Goal: Task Accomplishment & Management: Complete application form

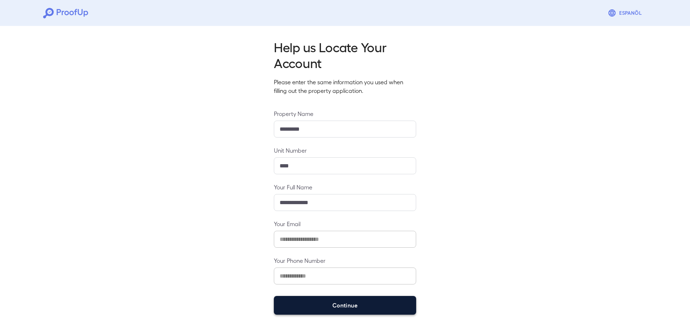
click at [334, 305] on button "Continue" at bounding box center [345, 305] width 142 height 19
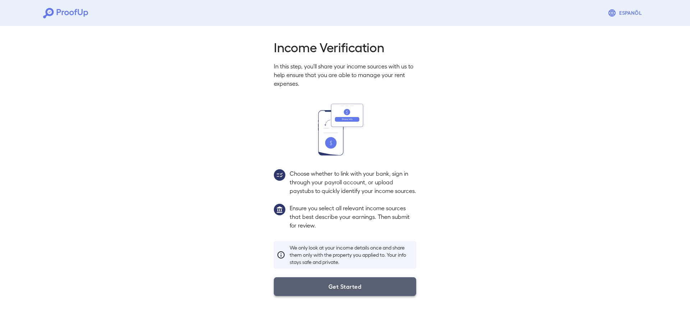
click at [355, 295] on button "Get Started" at bounding box center [345, 286] width 142 height 19
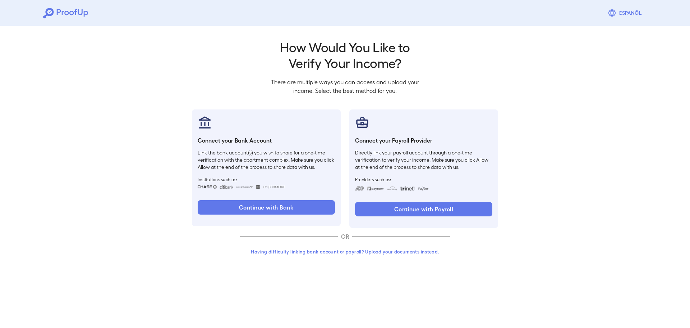
click at [410, 253] on button "Having difficulty linking bank account or payroll? Upload your documents instea…" at bounding box center [345, 251] width 210 height 13
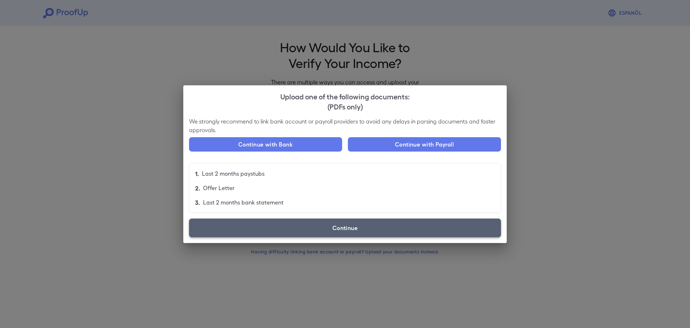
click at [369, 228] on label "Continue" at bounding box center [345, 227] width 312 height 19
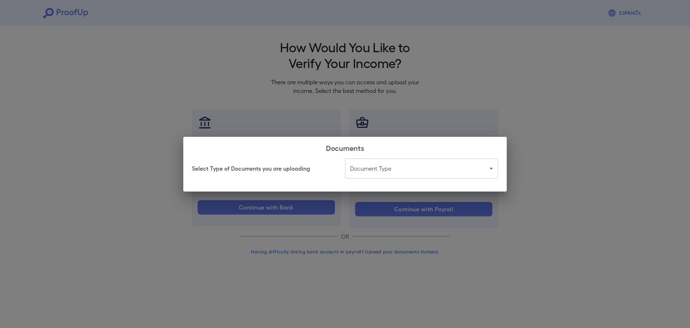
click at [380, 172] on body "Espanõl Go back How Would You Like to Verify Your Income? There are multiple wa…" at bounding box center [345, 137] width 690 height 275
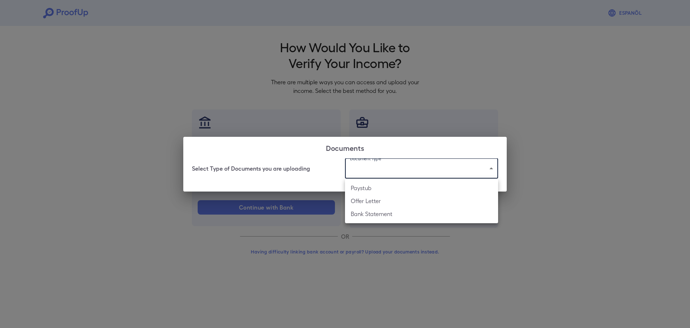
click at [394, 204] on li "Offer Letter" at bounding box center [421, 200] width 153 height 13
type input "**********"
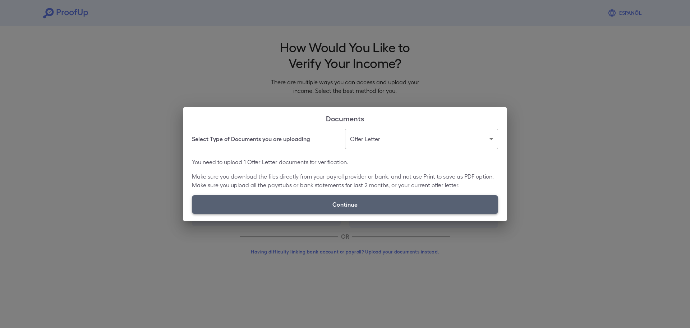
click at [382, 204] on label "Continue" at bounding box center [345, 204] width 306 height 19
click at [192, 213] on input "Continue" at bounding box center [192, 213] width 0 height 0
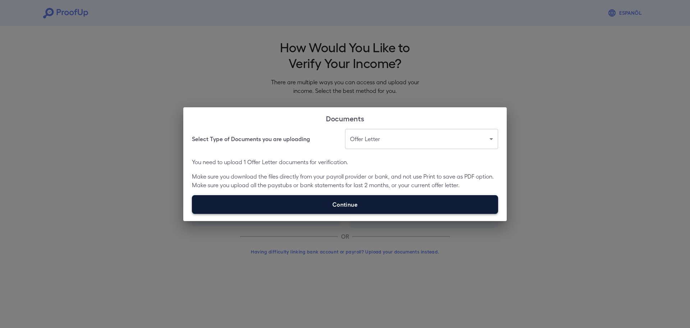
type input "**********"
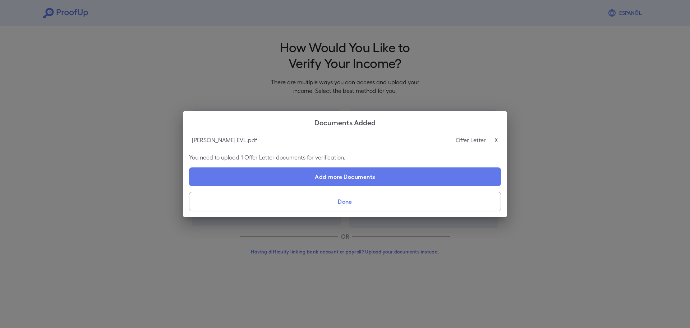
click at [380, 204] on button "Done" at bounding box center [345, 201] width 312 height 19
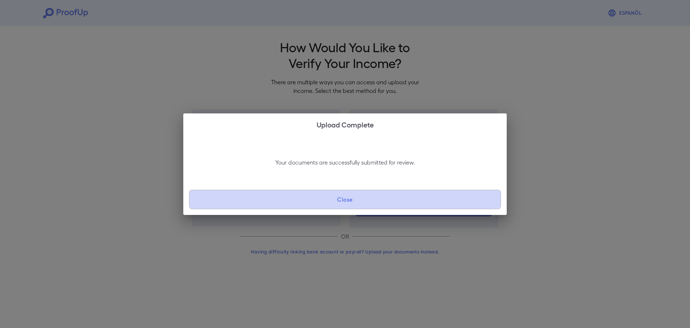
click at [374, 199] on button "Close" at bounding box center [345, 199] width 312 height 19
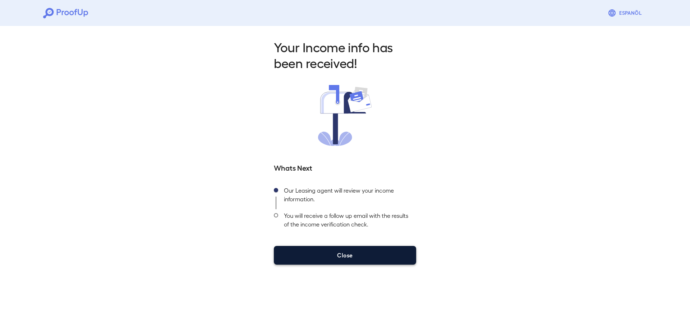
click at [369, 258] on button "Close" at bounding box center [345, 255] width 142 height 19
